Goal: Check status: Check status

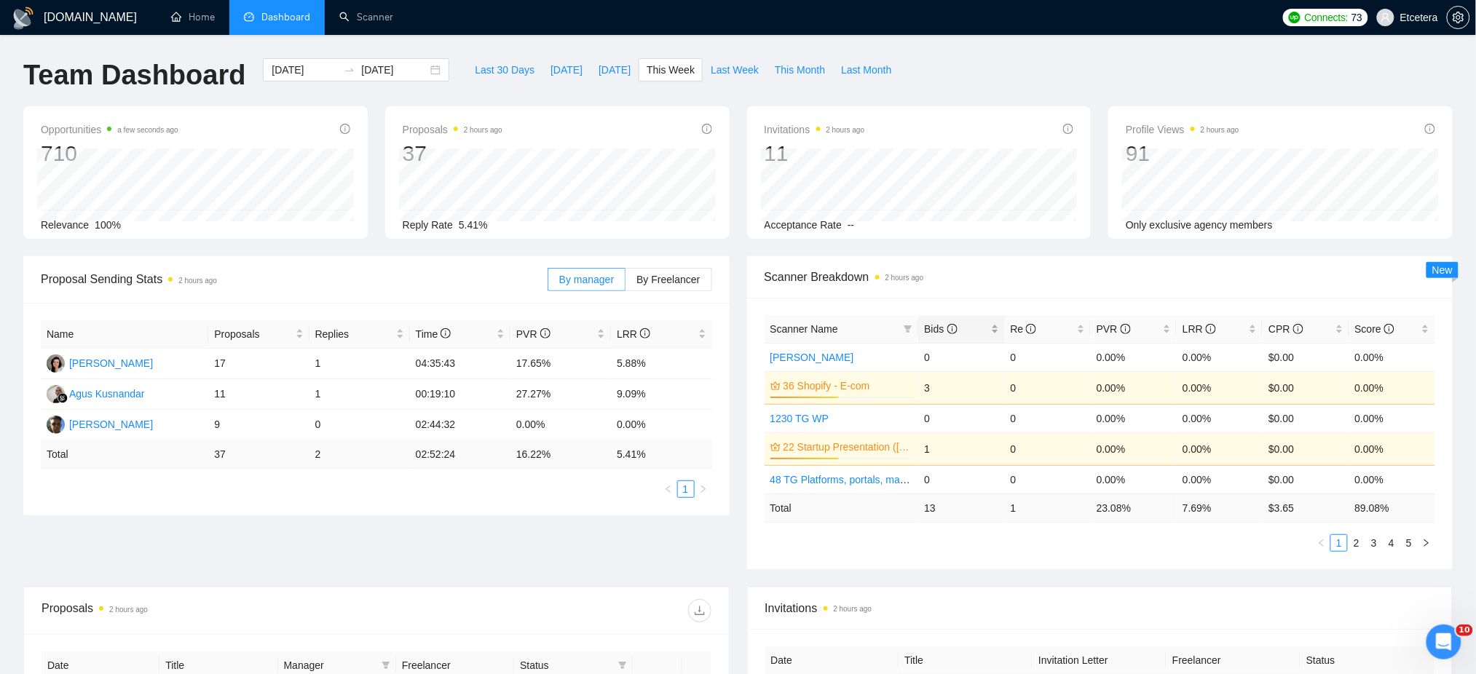
click at [997, 330] on div "Bids" at bounding box center [961, 329] width 74 height 16
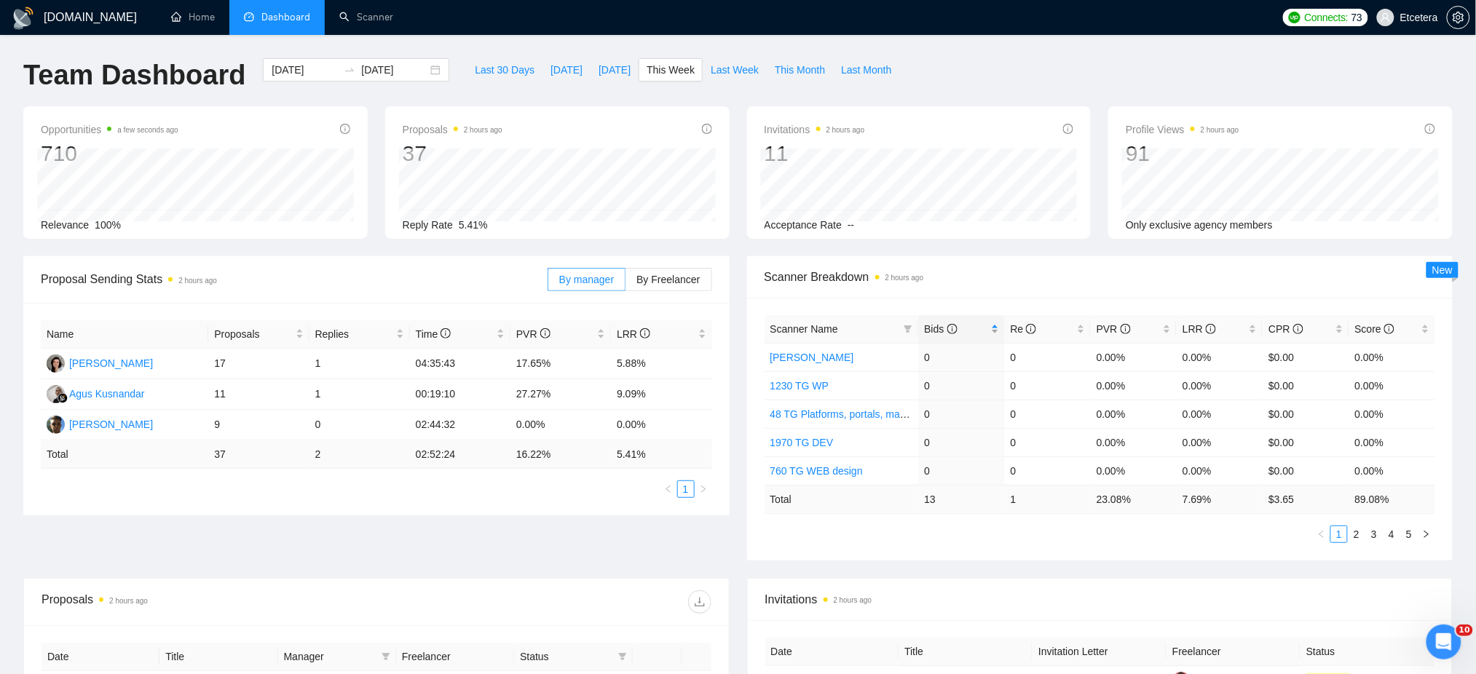
click at [996, 329] on div "Bids" at bounding box center [961, 329] width 74 height 16
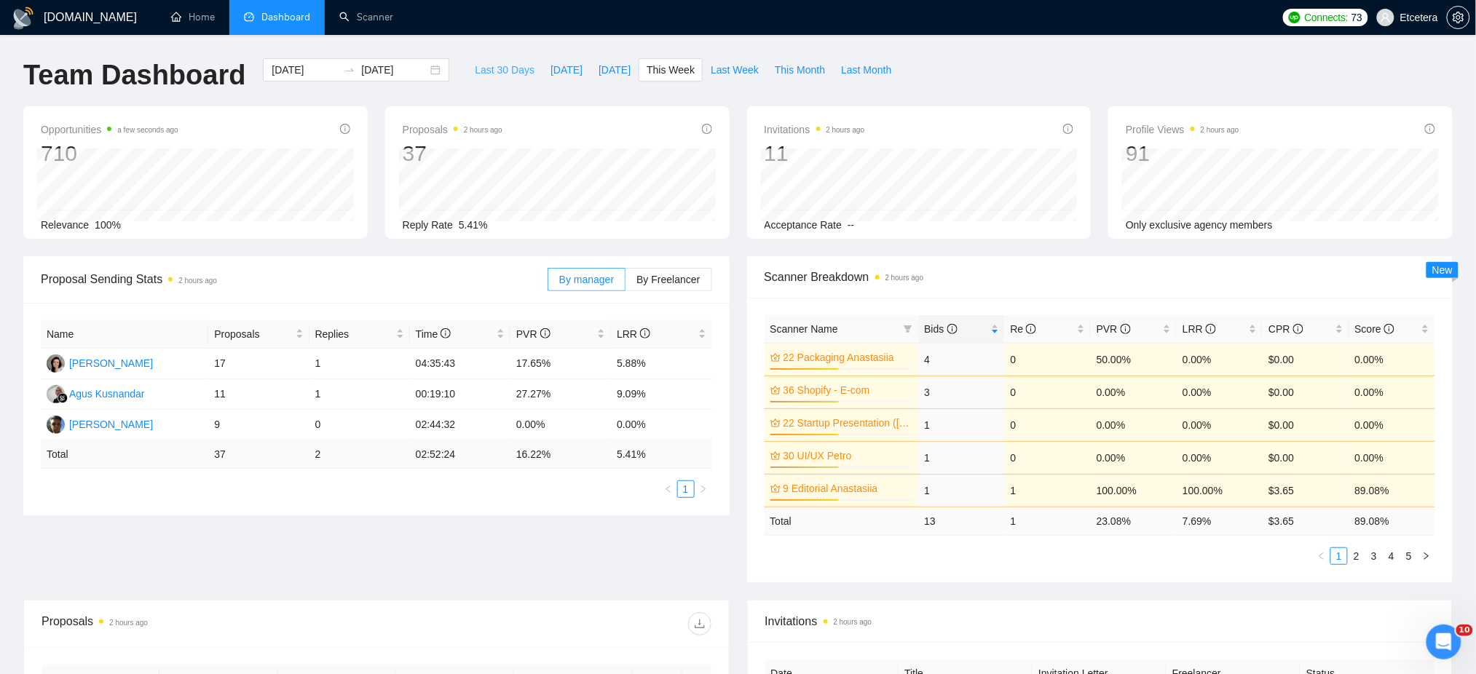
click at [479, 66] on span "Last 30 Days" at bounding box center [505, 70] width 60 height 16
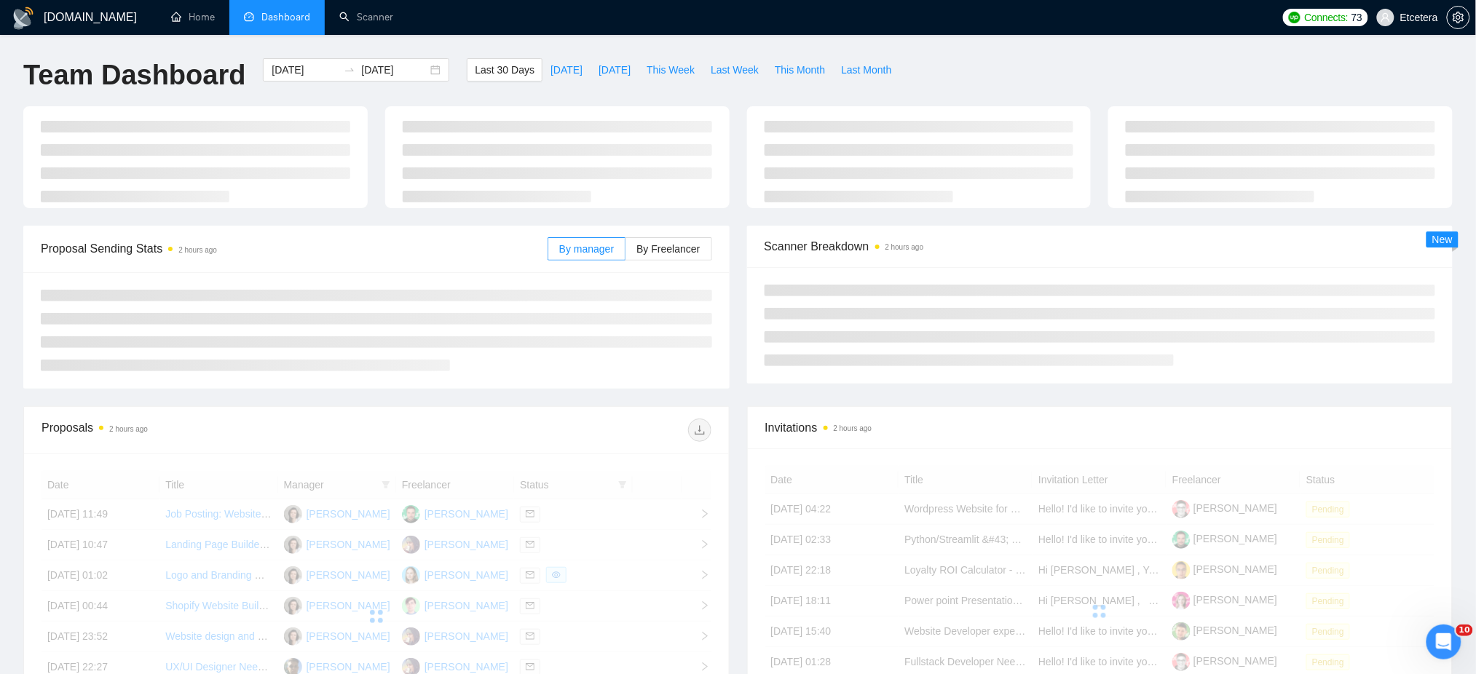
type input "[DATE]"
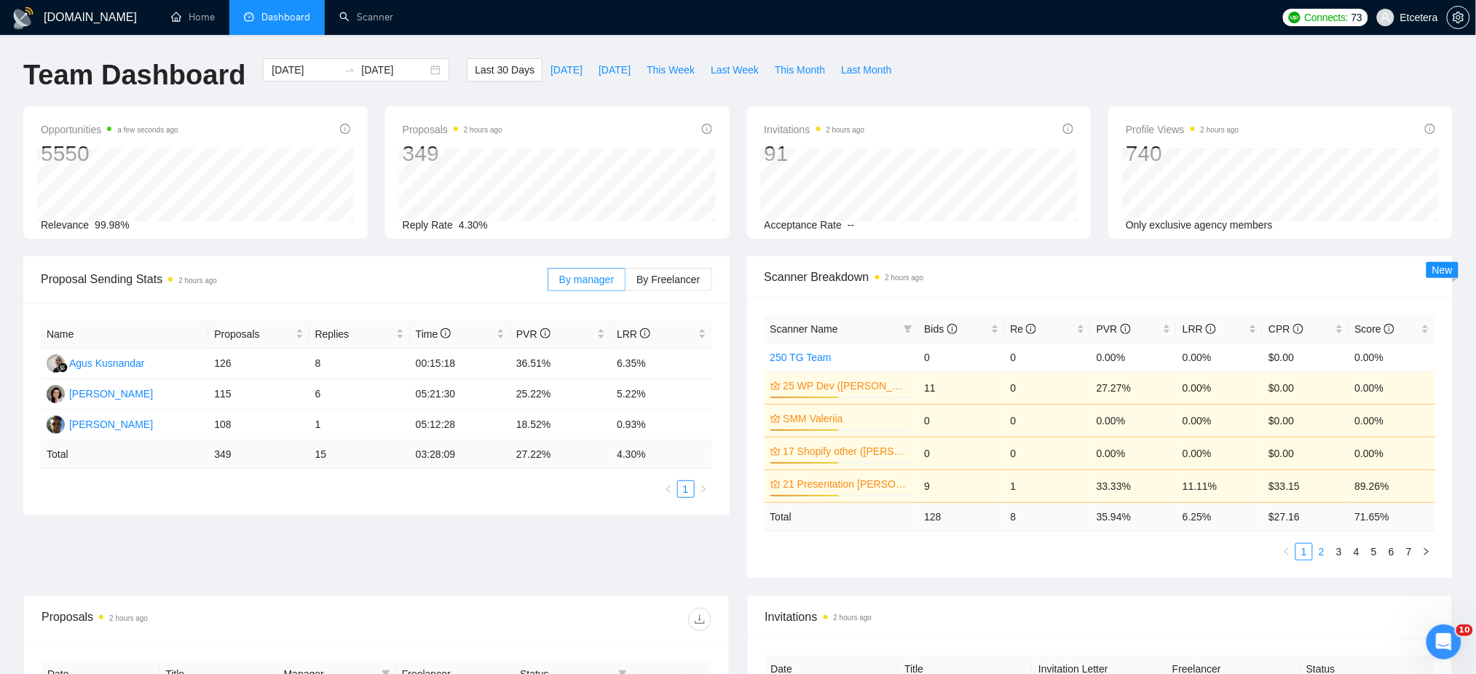
click at [1318, 550] on link "2" at bounding box center [1322, 552] width 16 height 16
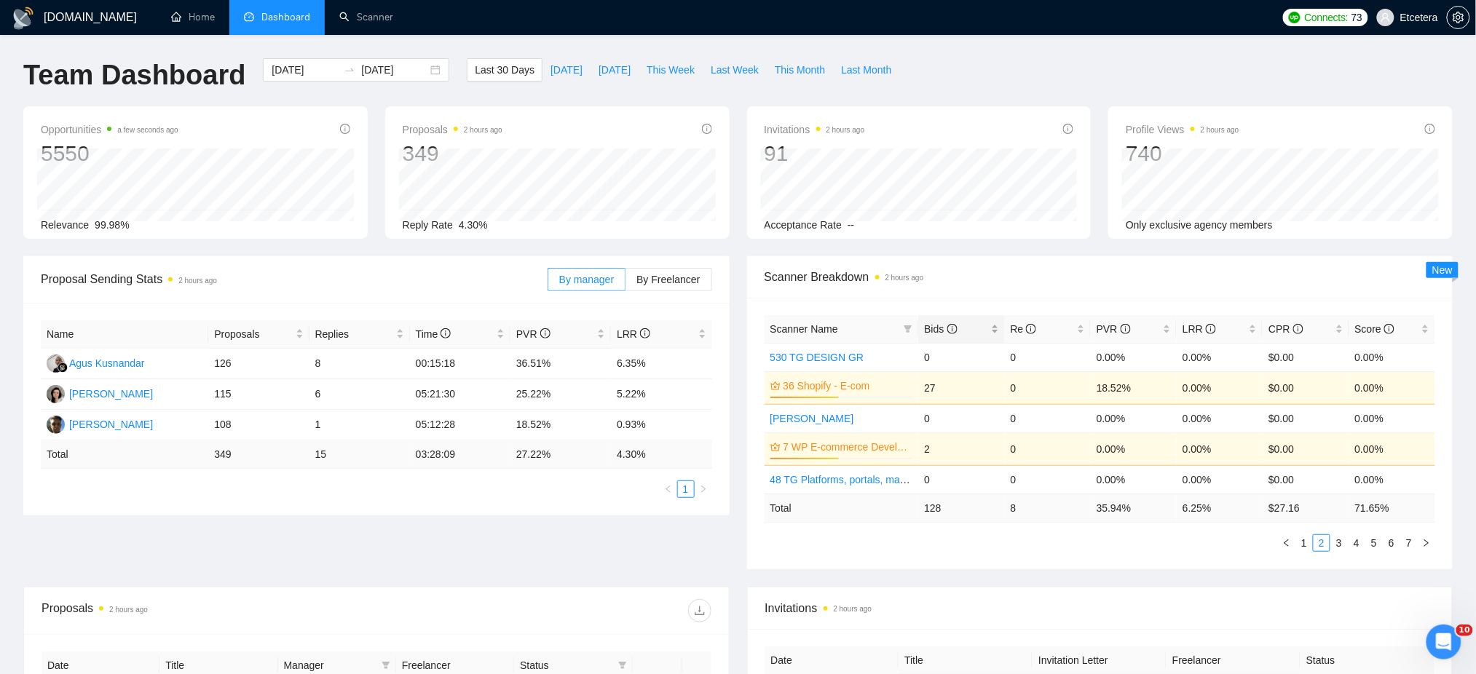
click at [994, 331] on div "Bids" at bounding box center [961, 329] width 74 height 16
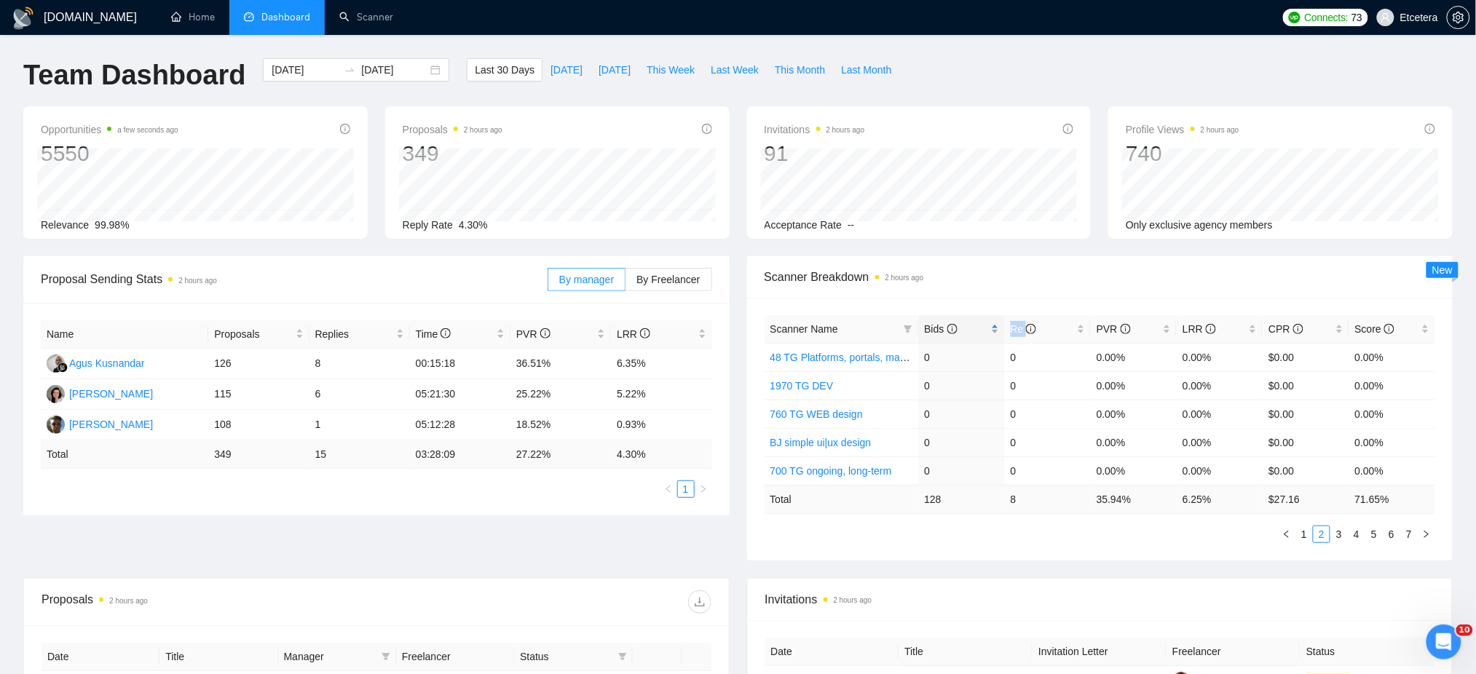
click at [995, 331] on div "Bids" at bounding box center [961, 329] width 74 height 16
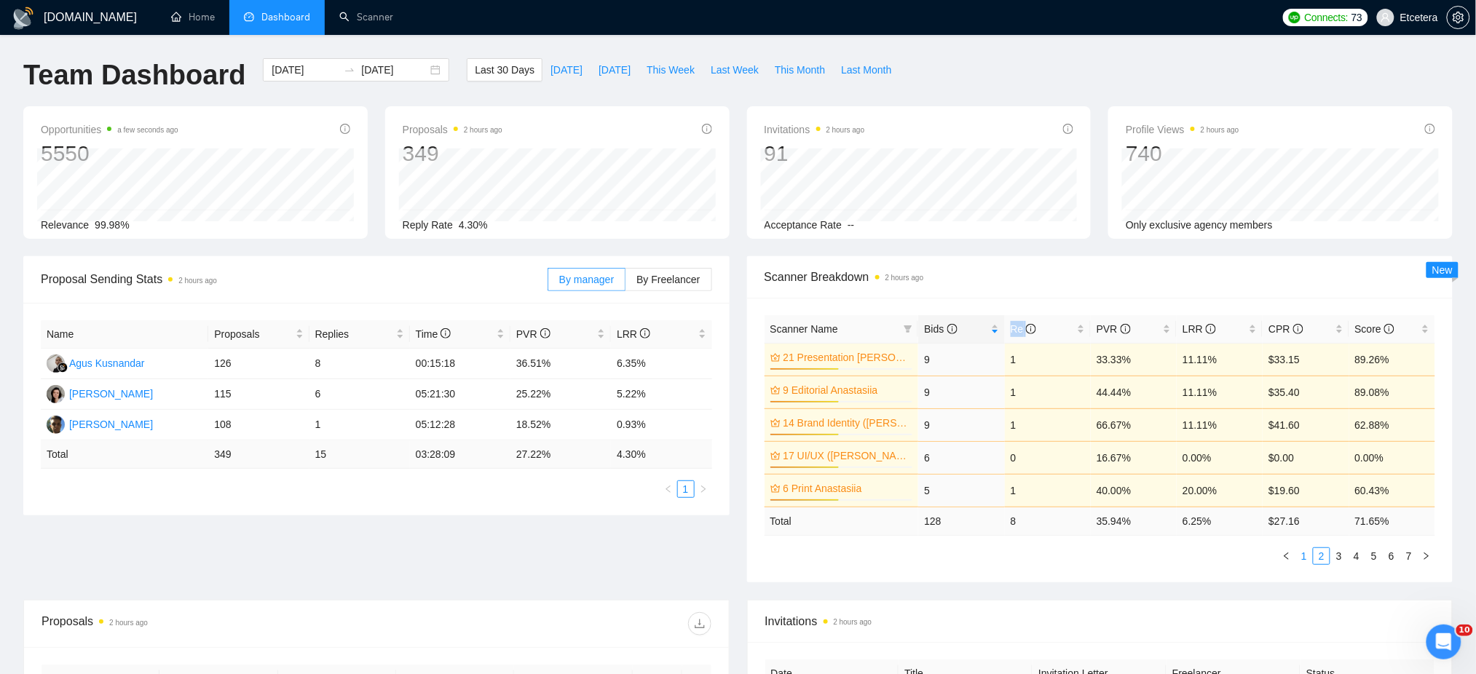
click at [1299, 558] on link "1" at bounding box center [1304, 556] width 16 height 16
drag, startPoint x: 676, startPoint y: 67, endPoint x: 698, endPoint y: 106, distance: 44.0
click at [676, 67] on span "This Week" at bounding box center [671, 70] width 48 height 16
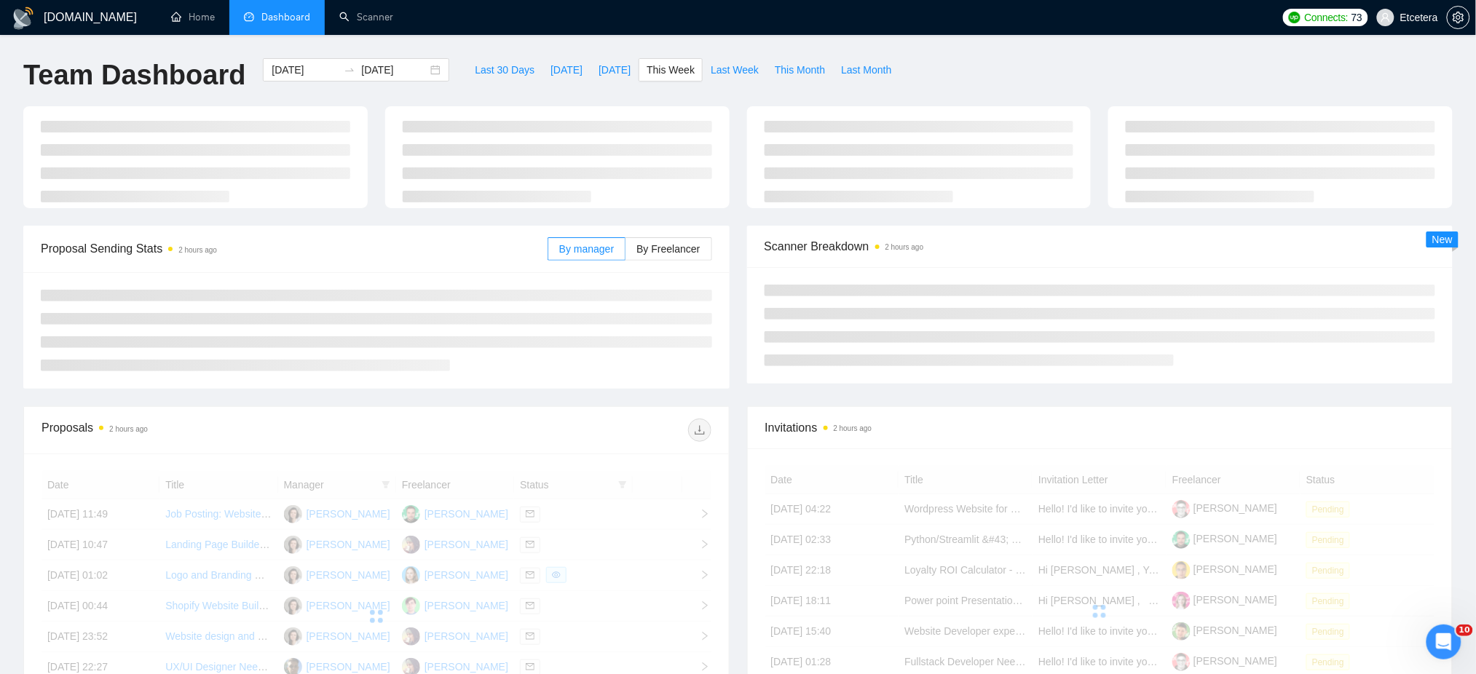
type input "[DATE]"
